Goal: Task Accomplishment & Management: Manage account settings

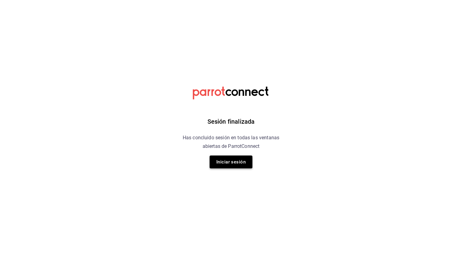
click at [224, 162] on button "Iniciar sesión" at bounding box center [231, 161] width 43 height 13
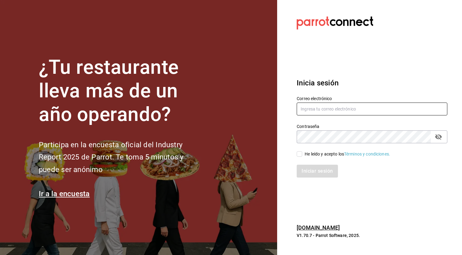
type input "[EMAIL_ADDRESS][DOMAIN_NAME]"
click at [310, 155] on div "He leído y acepto los Términos y condiciones." at bounding box center [348, 154] width 86 height 6
click at [302, 155] on input "He leído y acepto los Términos y condiciones." at bounding box center [300, 154] width 6 height 6
checkbox input "true"
click at [313, 171] on button "Iniciar sesión" at bounding box center [318, 170] width 42 height 13
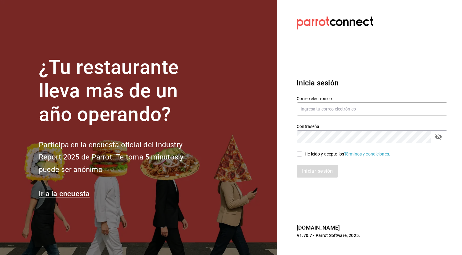
type input "[EMAIL_ADDRESS][DOMAIN_NAME]"
click at [304, 154] on span "He leído y acepto los Términos y condiciones." at bounding box center [346, 154] width 88 height 6
click at [302, 154] on input "He leído y acepto los Términos y condiciones." at bounding box center [300, 154] width 6 height 6
checkbox input "true"
click at [319, 167] on button "Iniciar sesión" at bounding box center [318, 170] width 42 height 13
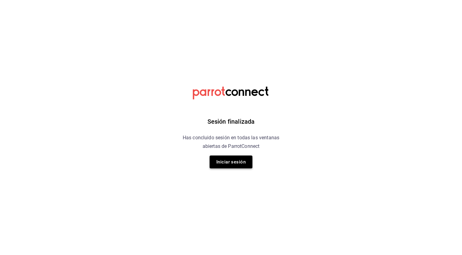
click at [233, 160] on button "Iniciar sesión" at bounding box center [231, 161] width 43 height 13
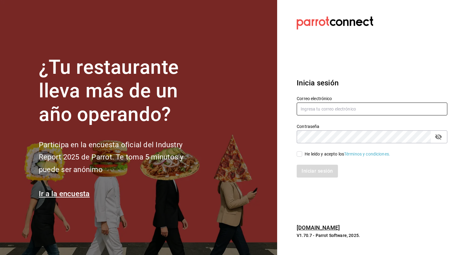
type input "[EMAIL_ADDRESS][DOMAIN_NAME]"
click at [305, 154] on div "He leído y acepto los Términos y condiciones." at bounding box center [348, 154] width 86 height 6
click at [302, 154] on input "He leído y acepto los Términos y condiciones." at bounding box center [300, 154] width 6 height 6
checkbox input "true"
click at [310, 169] on button "Iniciar sesión" at bounding box center [318, 170] width 42 height 13
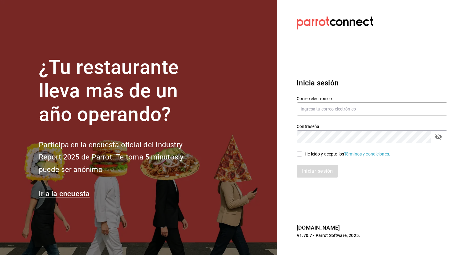
type input "[EMAIL_ADDRESS][DOMAIN_NAME]"
click at [319, 153] on div "He leído y acepto los Términos y condiciones." at bounding box center [348, 154] width 86 height 6
click at [302, 153] on input "He leído y acepto los Términos y condiciones." at bounding box center [300, 154] width 6 height 6
checkbox input "true"
click at [319, 171] on button "Iniciar sesión" at bounding box center [318, 170] width 42 height 13
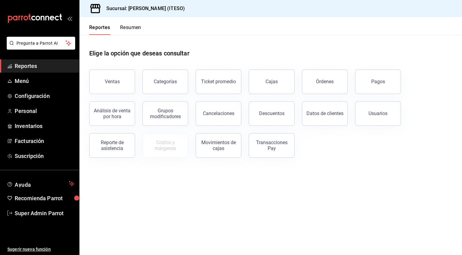
drag, startPoint x: 0, startPoint y: 0, endPoint x: 309, endPoint y: 241, distance: 391.9
click at [309, 241] on main "Elige la opción que deseas consultar Ventas Categorías Ticket promedio Cajas Ór…" at bounding box center [270, 145] width 383 height 220
click at [223, 144] on div "Movimientos de cajas" at bounding box center [219, 145] width 38 height 12
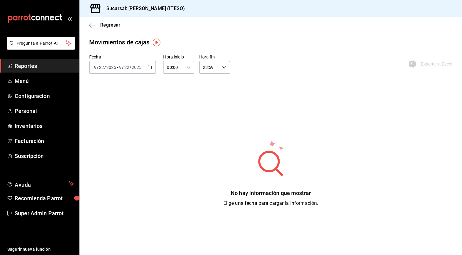
click at [142, 66] on div "[DATE] [DATE]" at bounding box center [130, 67] width 24 height 5
click at [112, 102] on span "Ayer" at bounding box center [117, 99] width 47 height 6
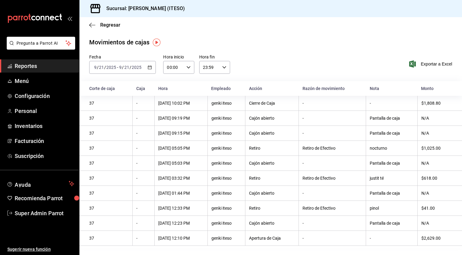
click at [384, 148] on div "nocturno" at bounding box center [392, 147] width 44 height 5
click at [28, 80] on span "Menú" at bounding box center [45, 81] width 60 height 8
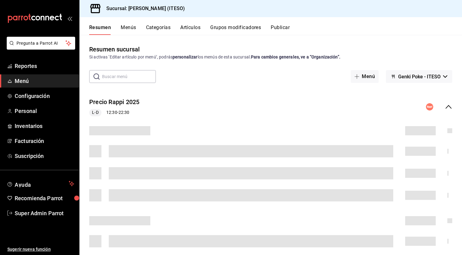
click at [131, 29] on button "Menús" at bounding box center [128, 29] width 15 height 10
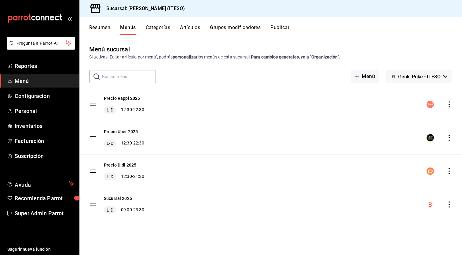
click at [140, 148] on div "Precio Uber 2025 L-D 12:30 - 22:30" at bounding box center [270, 137] width 383 height 33
click at [142, 143] on div "[PERSON_NAME] 12:30 - 22:30" at bounding box center [124, 142] width 40 height 7
click at [449, 137] on icon "actions" at bounding box center [449, 137] width 1 height 6
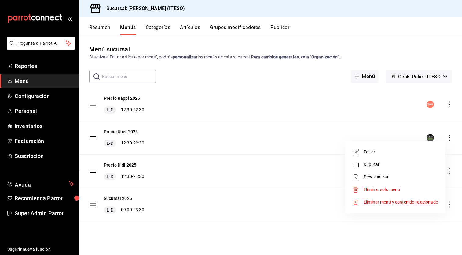
click at [392, 152] on span "Editar" at bounding box center [401, 152] width 75 height 6
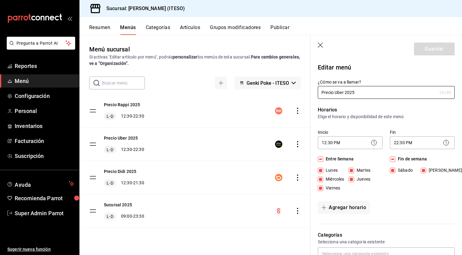
click at [156, 29] on button "Categorías" at bounding box center [158, 29] width 25 height 10
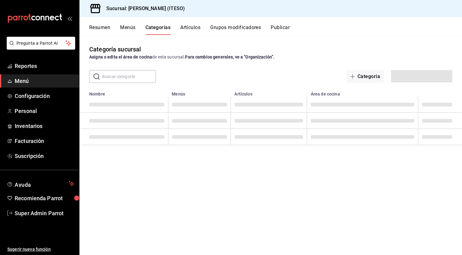
click at [103, 30] on button "Resumen" at bounding box center [99, 29] width 21 height 10
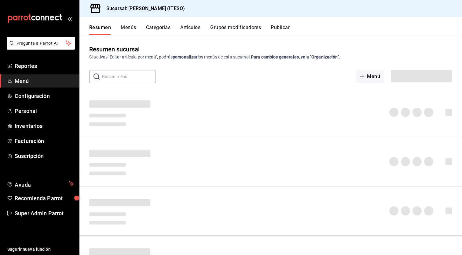
click at [20, 80] on span "Menú" at bounding box center [45, 81] width 60 height 8
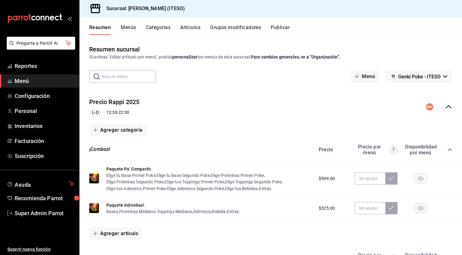
click at [132, 112] on div "[PERSON_NAME] 12:30 - 22:30" at bounding box center [114, 112] width 50 height 7
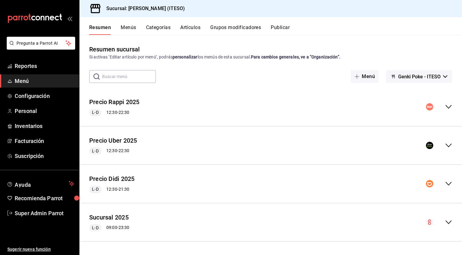
click at [124, 110] on div "[PERSON_NAME] 12:30 - 22:30" at bounding box center [114, 112] width 50 height 7
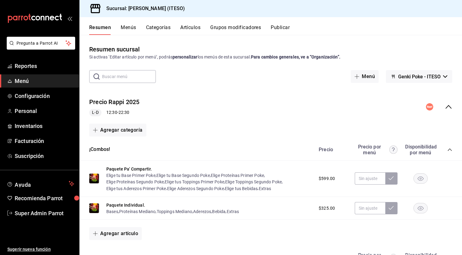
click at [124, 110] on div "[PERSON_NAME] 12:30 - 22:30" at bounding box center [114, 112] width 50 height 7
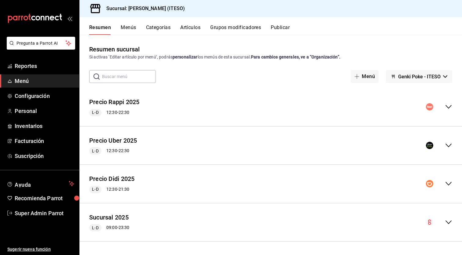
click at [164, 113] on div "Precio Rappi 2025 L-D 12:30 - 22:30" at bounding box center [270, 107] width 383 height 28
click at [451, 107] on icon "collapse-menu-row" at bounding box center [448, 106] width 7 height 7
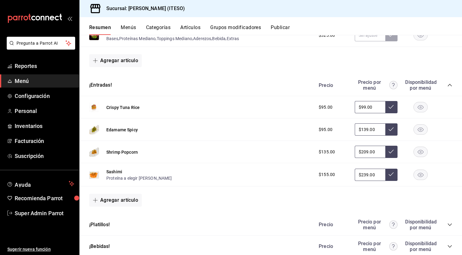
scroll to position [290, 0]
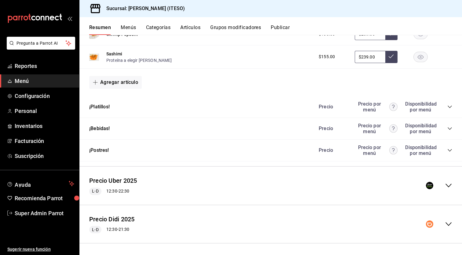
click at [157, 130] on div "¡Bebidas! [PERSON_NAME] por menú Disponibilidad por menú" at bounding box center [270, 129] width 383 height 22
click at [448, 127] on icon "collapse-category-row" at bounding box center [450, 128] width 5 height 5
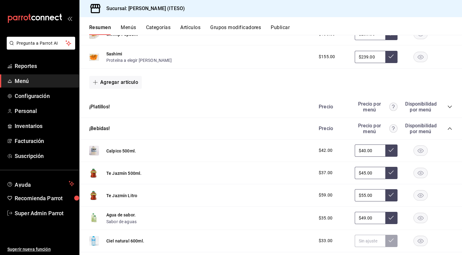
click at [418, 171] on icon "button" at bounding box center [421, 173] width 6 height 4
click at [418, 175] on icon "button" at bounding box center [421, 173] width 6 height 6
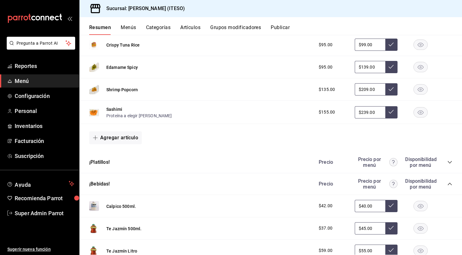
scroll to position [286, 0]
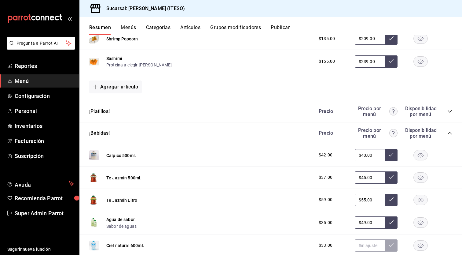
click at [116, 110] on div "¡Platillos! [PERSON_NAME] por menú Disponibilidad por menú" at bounding box center [270, 112] width 383 height 22
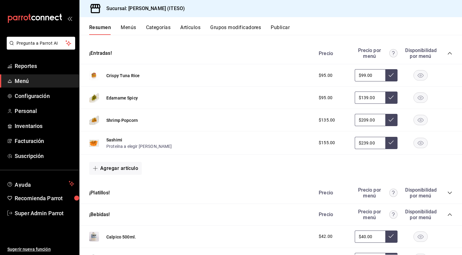
scroll to position [0, 0]
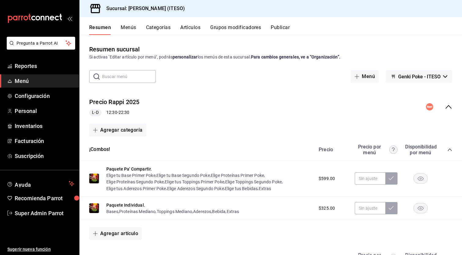
click at [201, 28] on button "Artículos" at bounding box center [190, 29] width 20 height 10
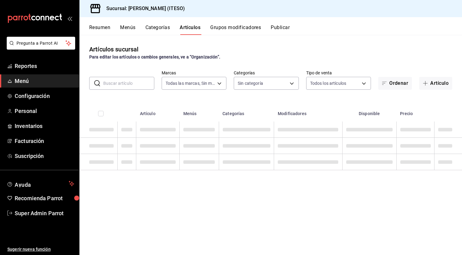
type input "0bc7cabd-96ad-48c5-9679-7df0877b7a7d,f00018ab-ccee-4443-8f32-e444ae930a5e,f7fc9…"
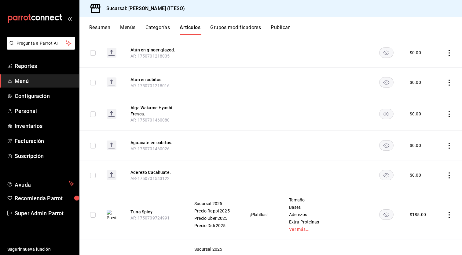
scroll to position [1896, 0]
click at [300, 227] on link "Ver más..." at bounding box center [326, 229] width 74 height 4
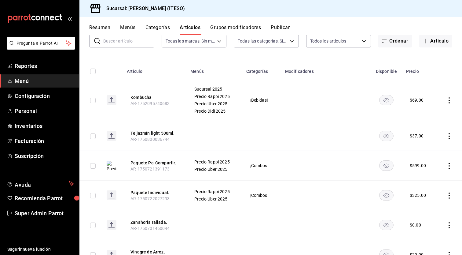
scroll to position [0, 0]
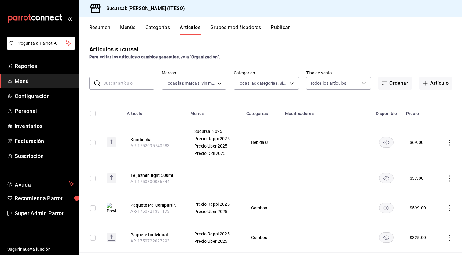
click at [242, 29] on button "Grupos modificadores" at bounding box center [235, 29] width 51 height 10
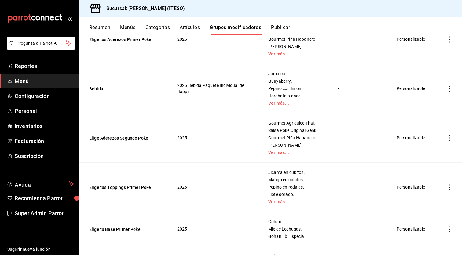
scroll to position [98, 0]
